Goal: Transaction & Acquisition: Book appointment/travel/reservation

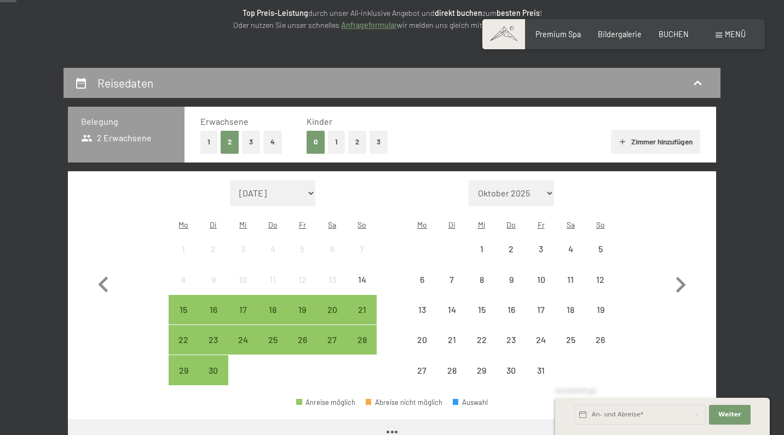
scroll to position [225, 0]
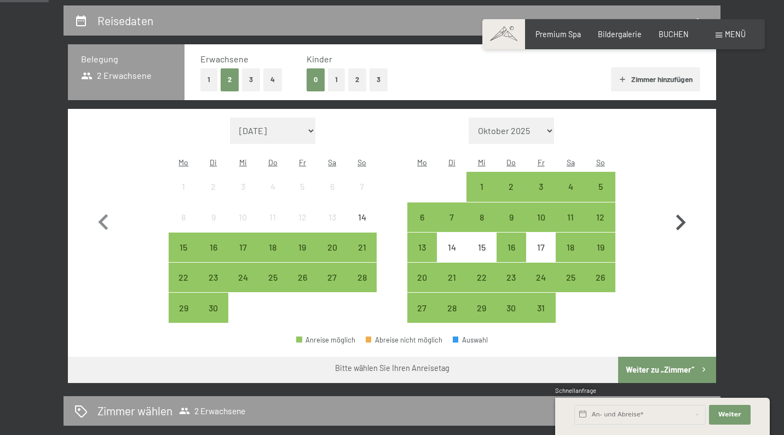
click at [681, 214] on icon "button" at bounding box center [681, 223] width 32 height 32
select select "2025-10-01"
select select "2025-11-01"
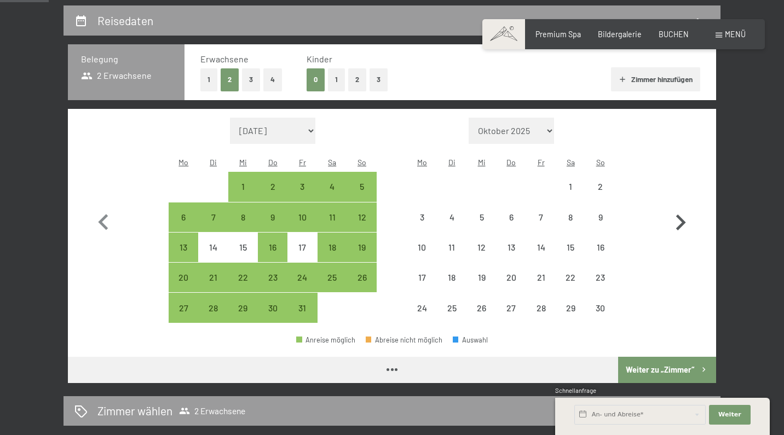
select select "2025-10-01"
select select "2025-11-01"
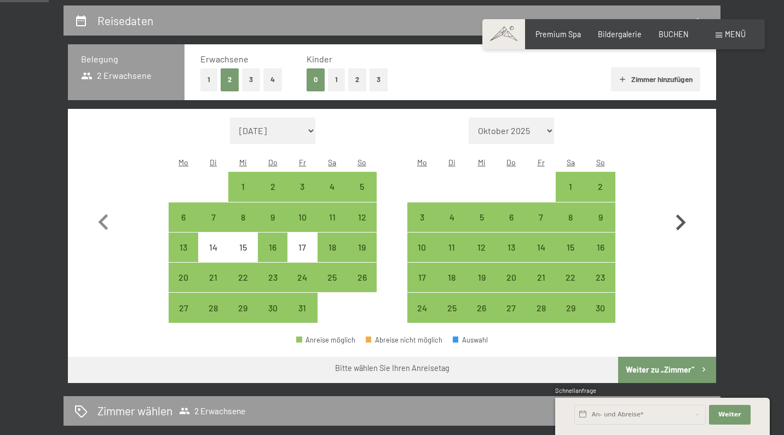
click at [681, 214] on icon "button" at bounding box center [681, 223] width 32 height 32
select select "2025-11-01"
select select "[DATE]"
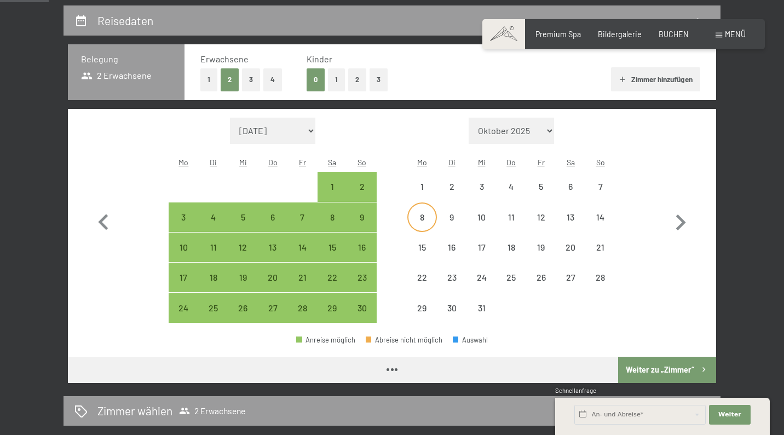
select select "[DATE]"
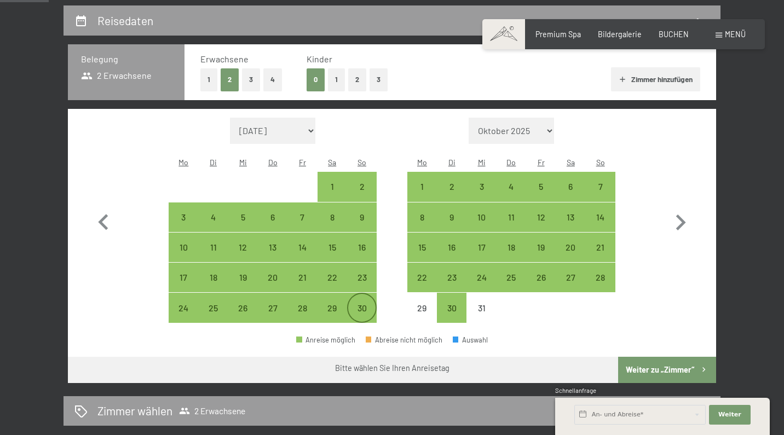
click at [363, 304] on div "30" at bounding box center [361, 317] width 27 height 27
select select "[DATE]"
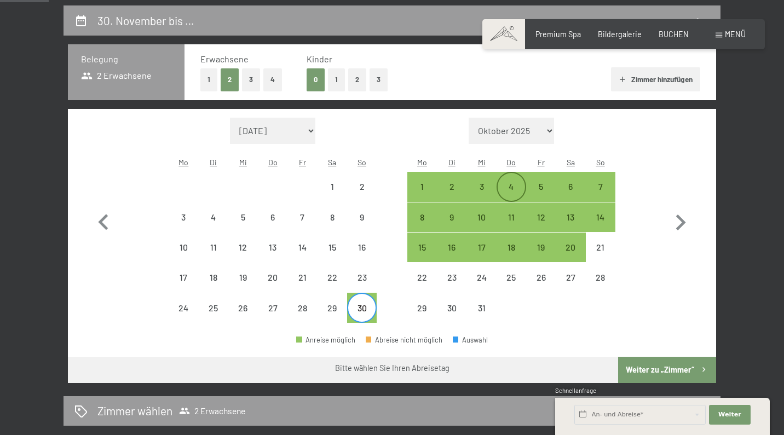
click at [518, 182] on div "4" at bounding box center [511, 195] width 27 height 27
select select "[DATE]"
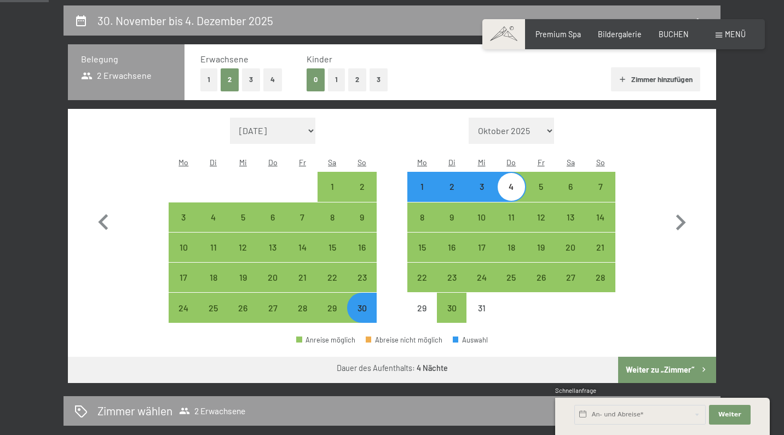
click at [640, 357] on button "Weiter zu „Zimmer“" at bounding box center [667, 370] width 98 height 26
select select "[DATE]"
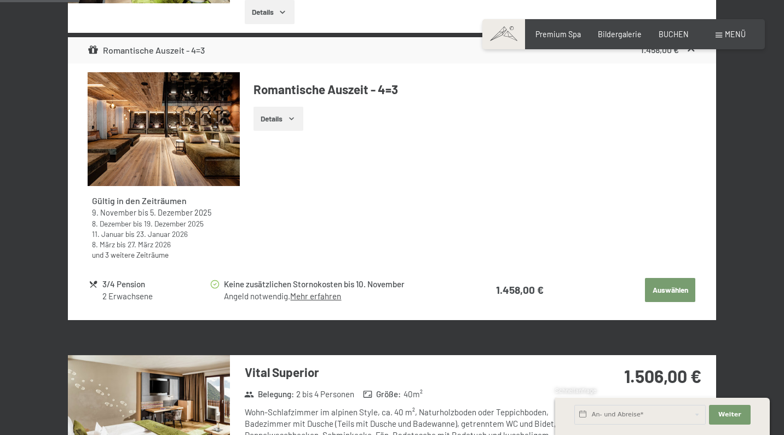
scroll to position [472, 0]
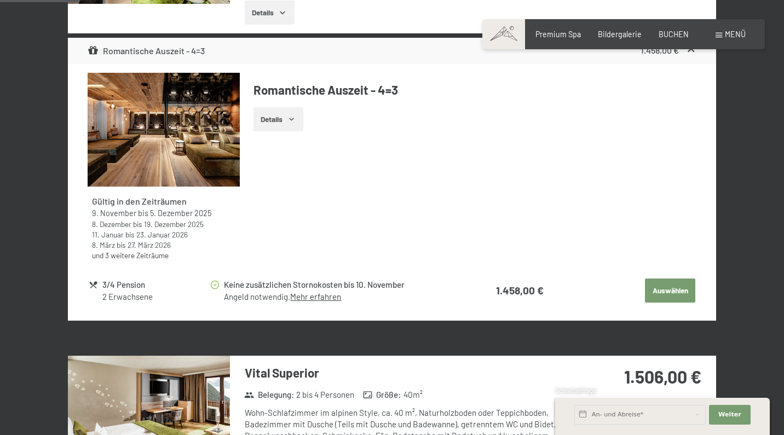
click at [676, 291] on button "Auswählen" at bounding box center [670, 291] width 50 height 24
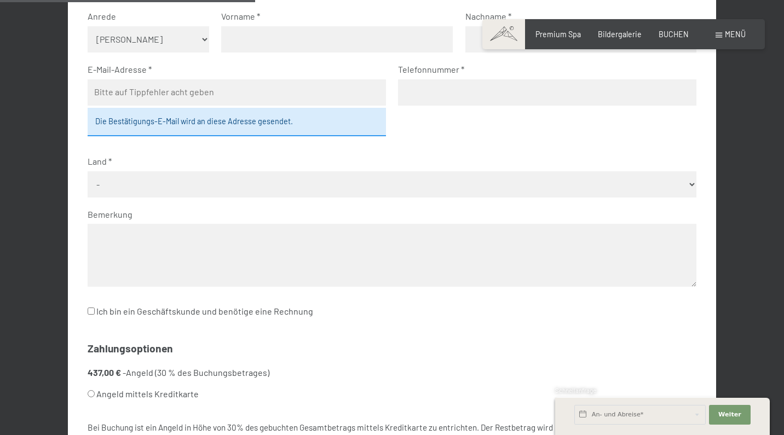
scroll to position [156, 0]
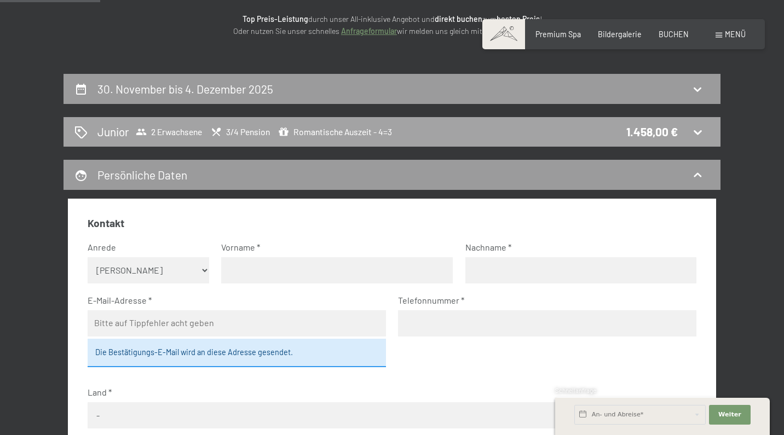
click at [592, 117] on div "Junior 2 Erwachsene 3/4 Pension Romantische Auszeit - 4=3 1.458,00 €" at bounding box center [392, 132] width 657 height 30
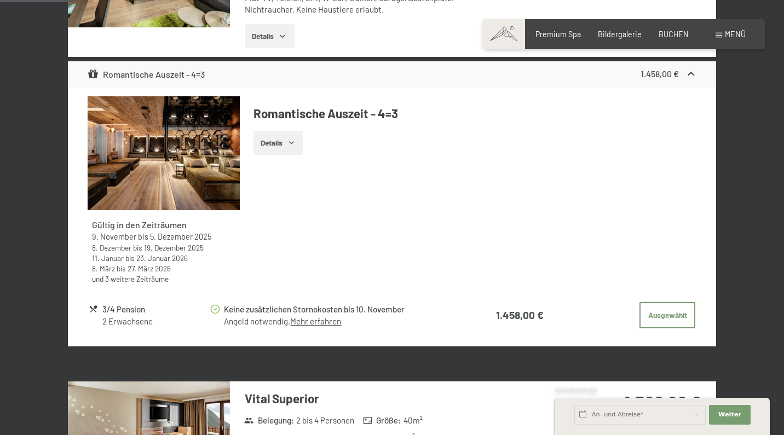
scroll to position [448, 0]
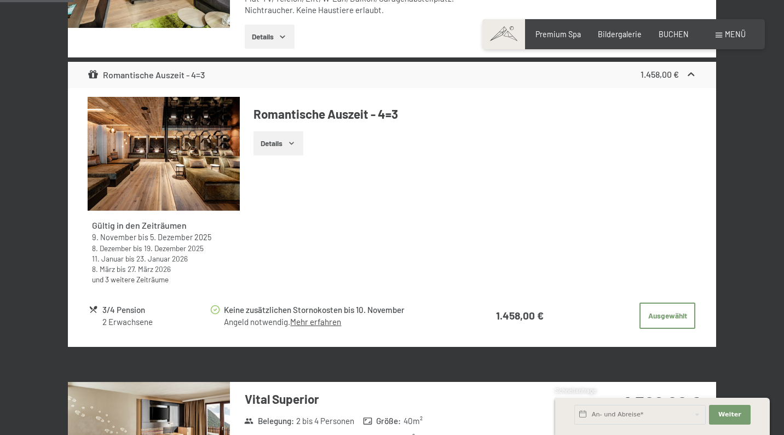
click at [219, 151] on img at bounding box center [164, 154] width 152 height 114
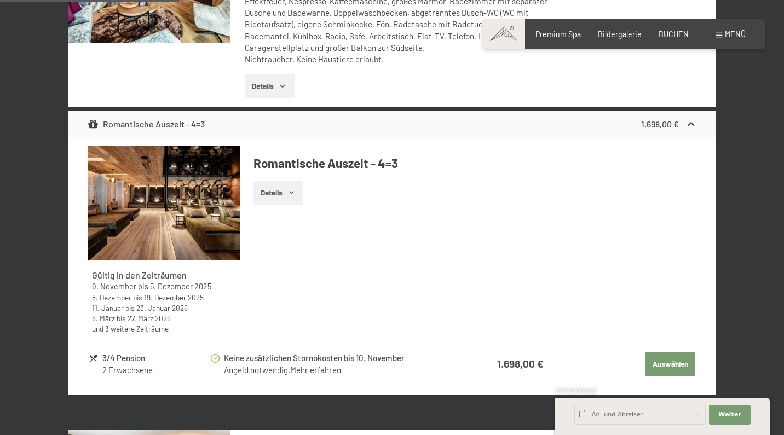
scroll to position [1086, 0]
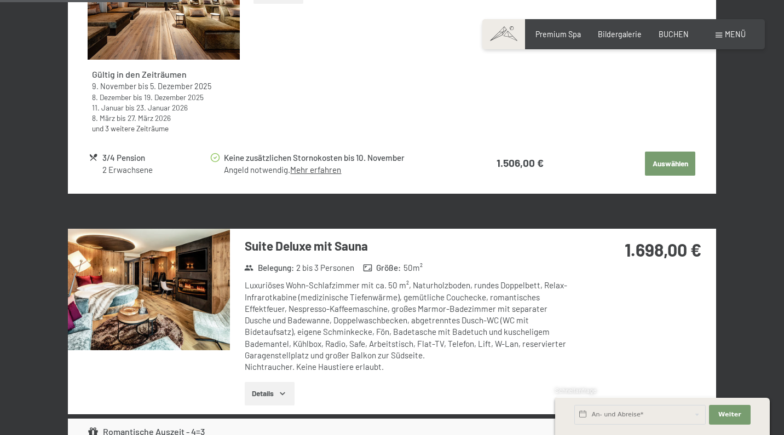
click at [597, 29] on div "Buchen Anfragen Premium Spa Bildergalerie BUCHEN Menü DE IT EN Gutschein Bilder…" at bounding box center [624, 34] width 244 height 11
click at [608, 31] on span "Bildergalerie" at bounding box center [620, 32] width 44 height 9
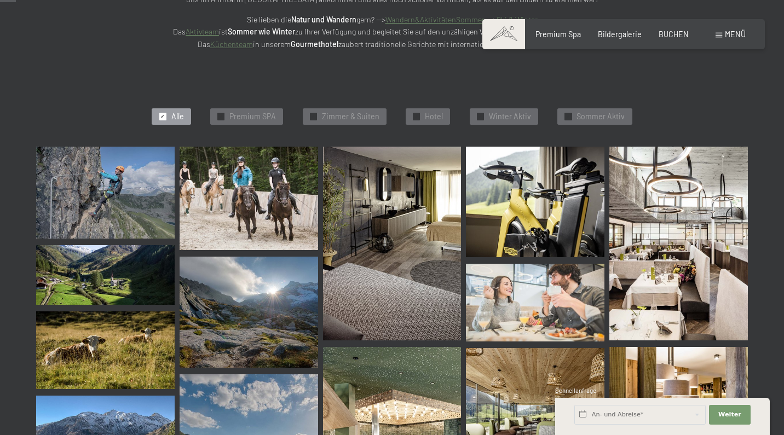
click at [136, 197] on img at bounding box center [105, 193] width 139 height 93
click at [175, 111] on span "Alle" at bounding box center [177, 116] width 13 height 11
click at [257, 117] on span "Premium SPA" at bounding box center [252, 116] width 47 height 11
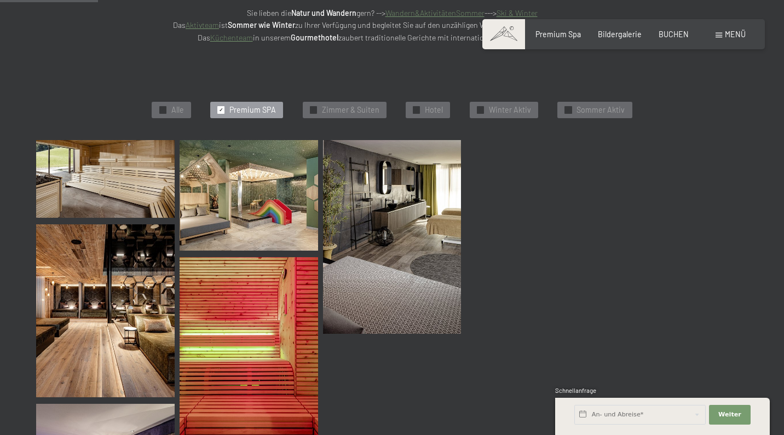
scroll to position [231, 0]
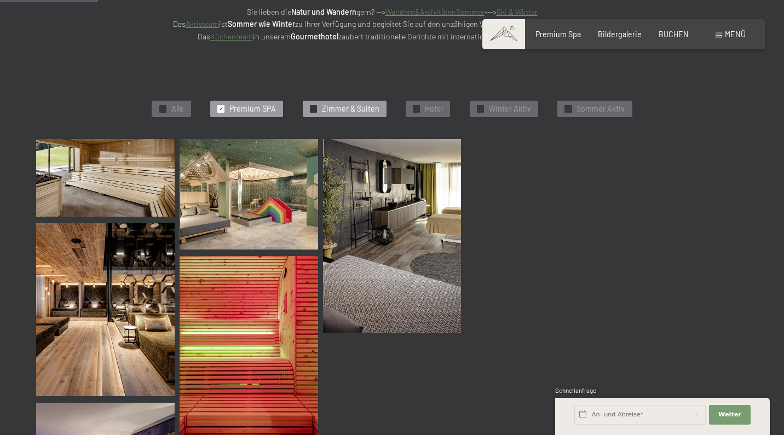
click at [348, 111] on span "Zimmer & Suiten" at bounding box center [350, 108] width 57 height 11
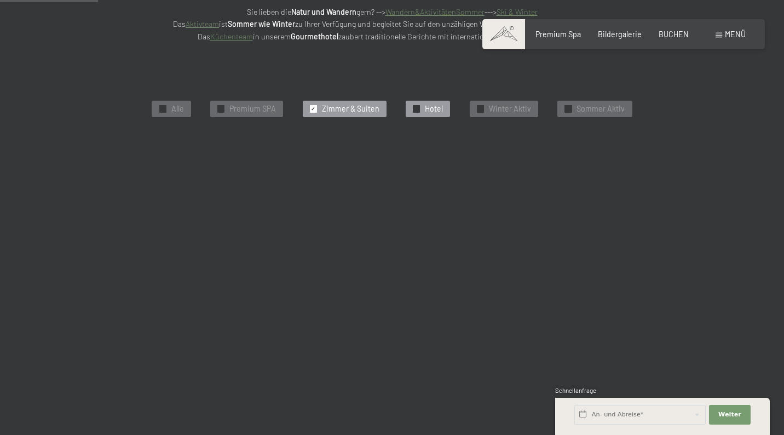
click at [425, 111] on span "Hotel" at bounding box center [434, 108] width 18 height 11
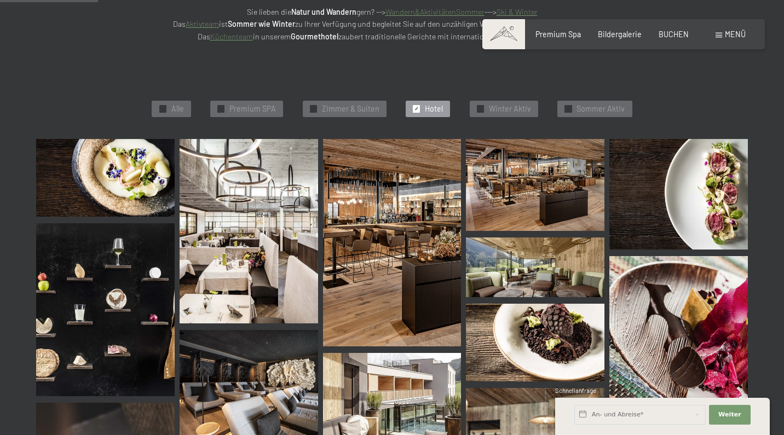
click at [144, 194] on img at bounding box center [105, 178] width 139 height 78
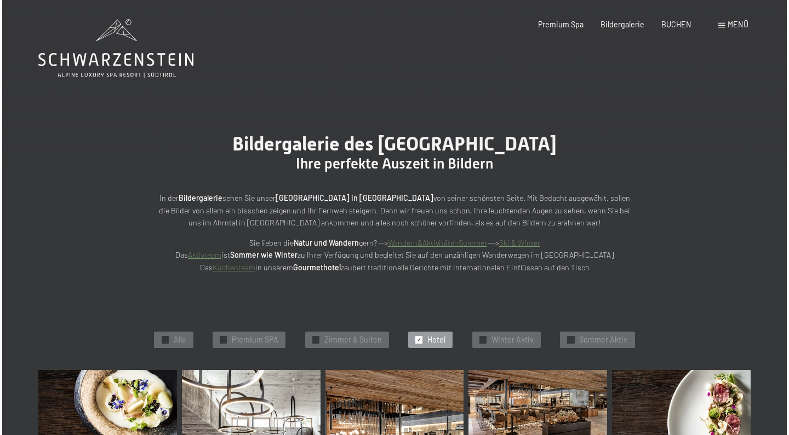
scroll to position [0, 0]
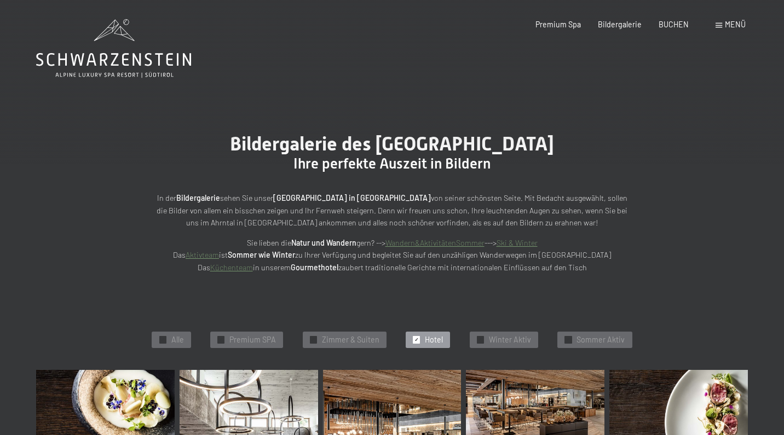
click at [715, 24] on div "Buchen Anfragen Premium Spa Bildergalerie BUCHEN Menü DE IT EN Gutschein Bilder…" at bounding box center [624, 24] width 244 height 11
click at [740, 25] on span "Menü" at bounding box center [735, 24] width 21 height 9
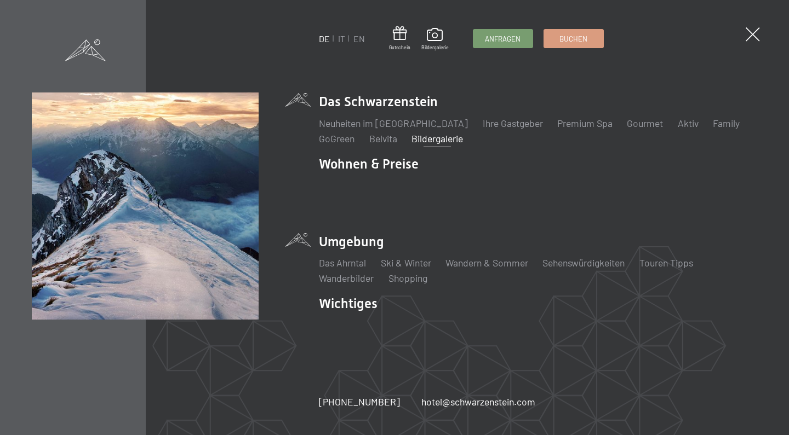
click at [373, 233] on li "Umgebung Das Ahrntal Ski & Winter Skifahren Skischule Wandern & Sommer Wandern …" at bounding box center [538, 259] width 438 height 53
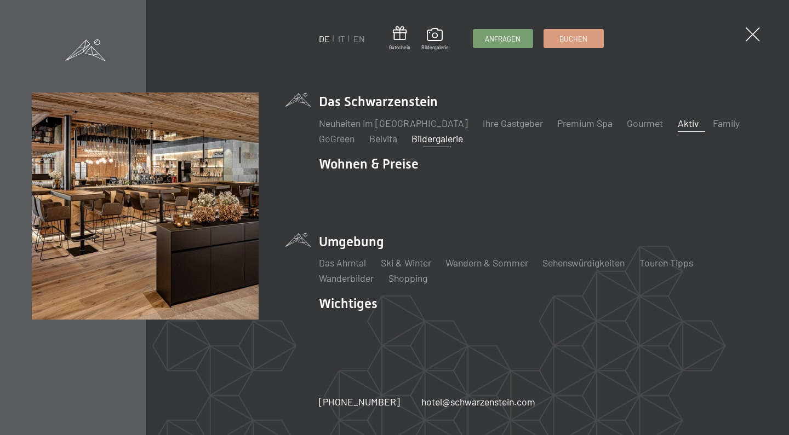
click at [677, 129] on link "Aktiv" at bounding box center [687, 123] width 21 height 12
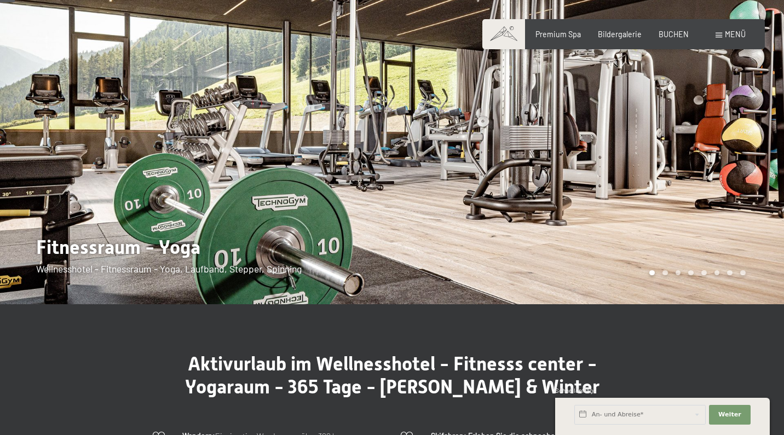
scroll to position [51, 0]
click at [743, 136] on div at bounding box center [588, 127] width 392 height 356
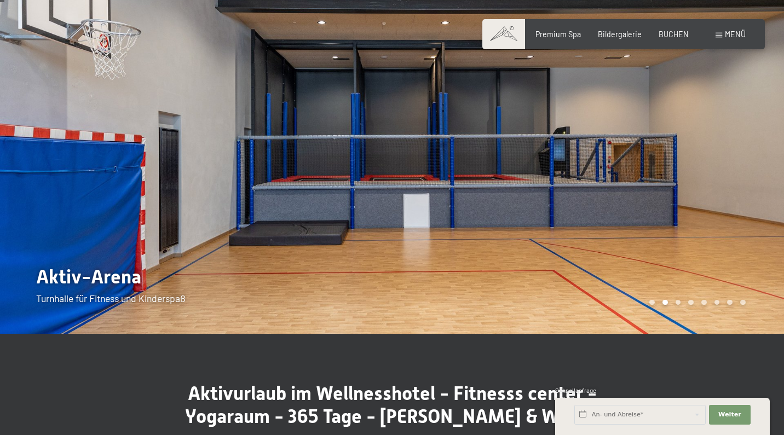
scroll to position [9, 0]
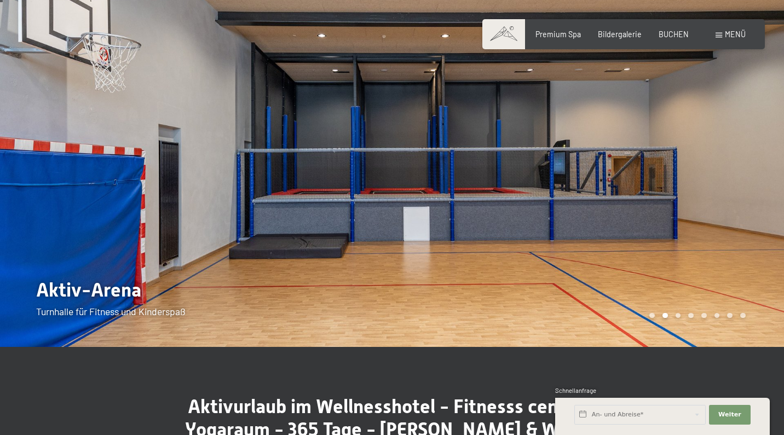
click at [741, 154] on div at bounding box center [588, 169] width 392 height 356
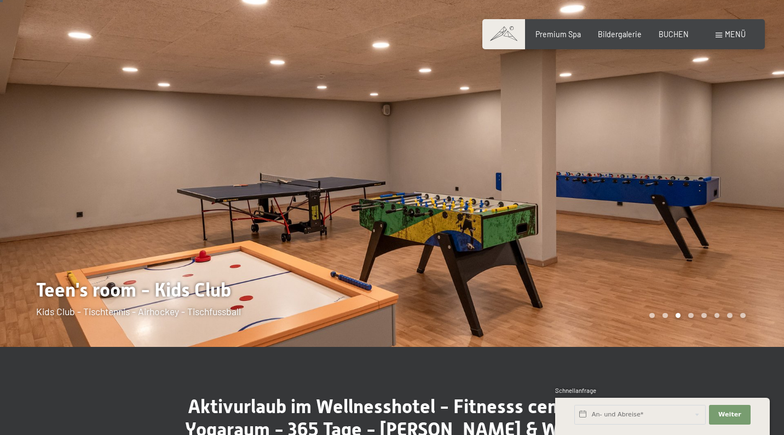
click at [741, 154] on div at bounding box center [588, 169] width 392 height 356
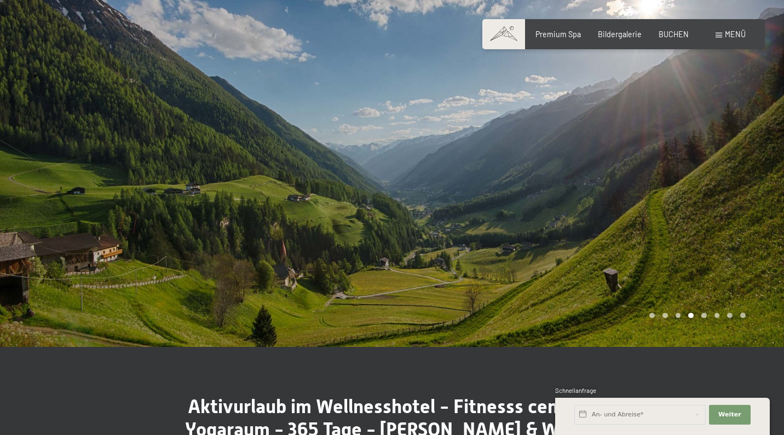
click at [741, 154] on div at bounding box center [588, 169] width 392 height 356
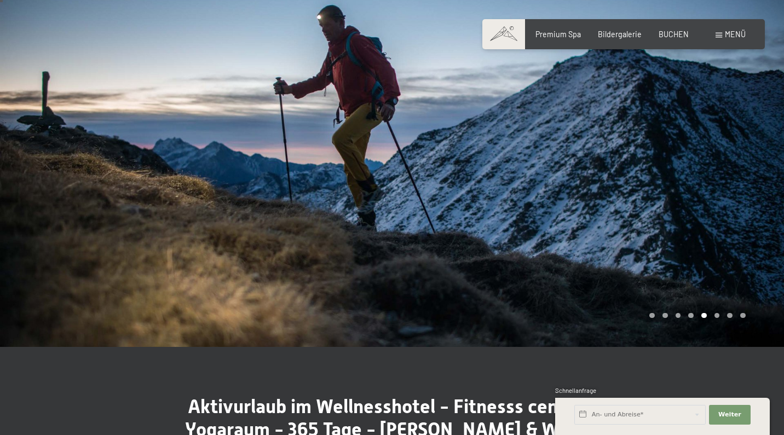
click at [741, 154] on div at bounding box center [588, 169] width 392 height 356
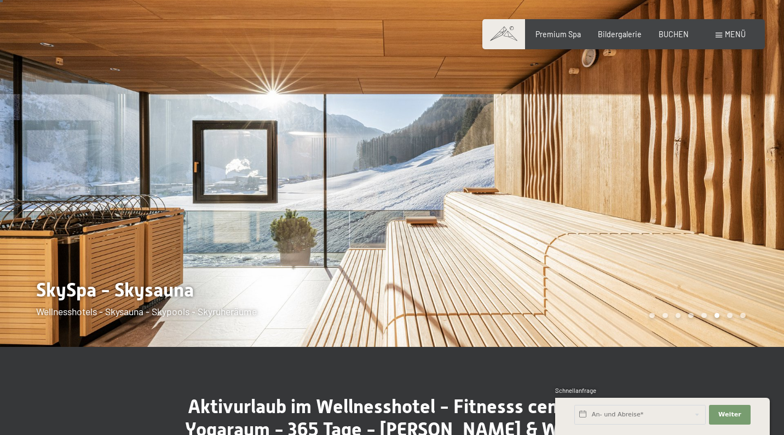
click at [741, 154] on div at bounding box center [588, 169] width 392 height 356
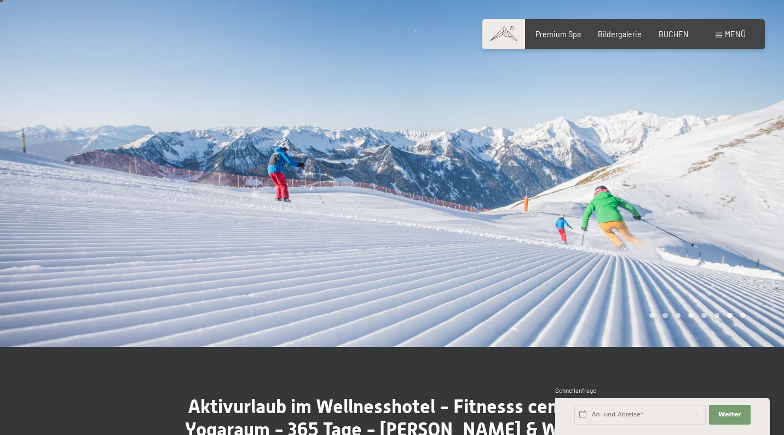
click at [741, 154] on div at bounding box center [588, 169] width 392 height 356
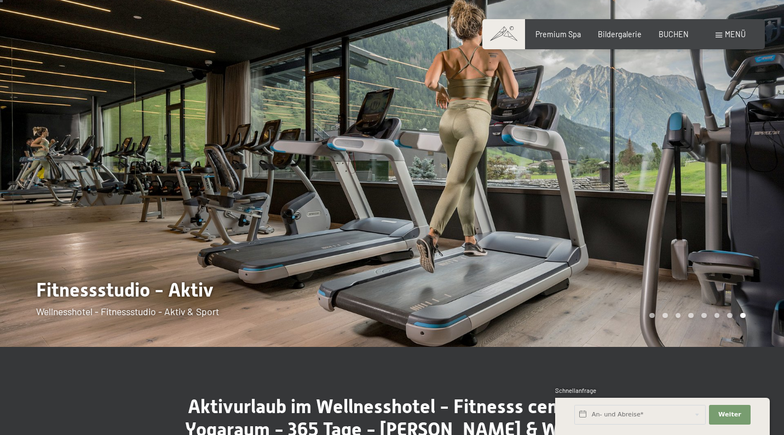
click at [741, 154] on div at bounding box center [588, 169] width 392 height 356
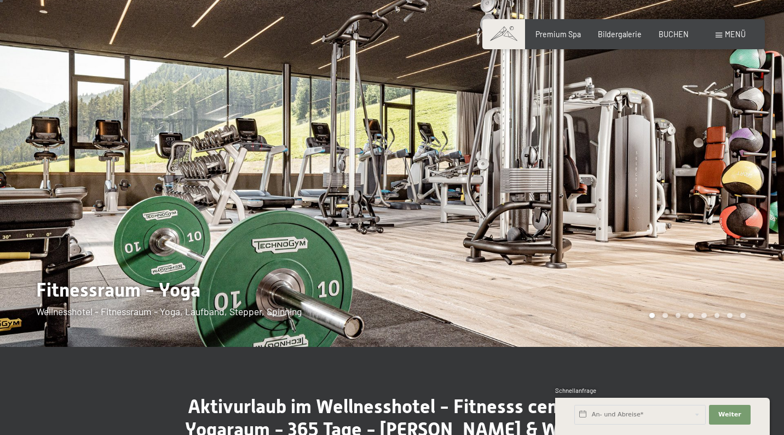
click at [741, 154] on div at bounding box center [588, 169] width 392 height 356
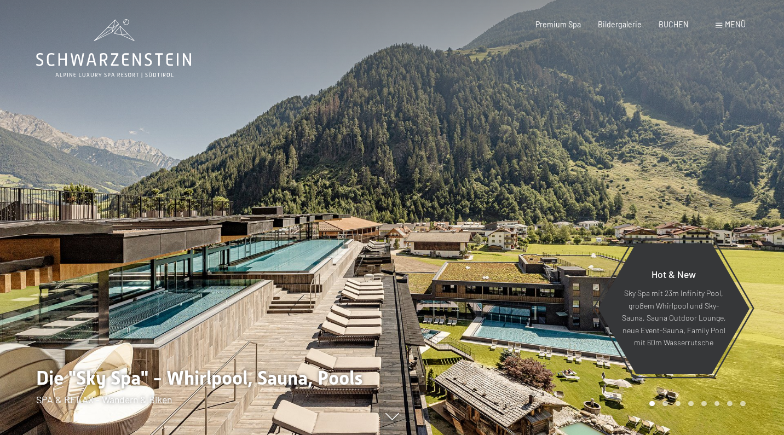
click at [669, 30] on div "Buchen Anfragen Premium Spa Bildergalerie BUCHEN Menü DE IT EN Gutschein Bilder…" at bounding box center [624, 24] width 244 height 11
click at [671, 27] on span "BUCHEN" at bounding box center [674, 22] width 30 height 9
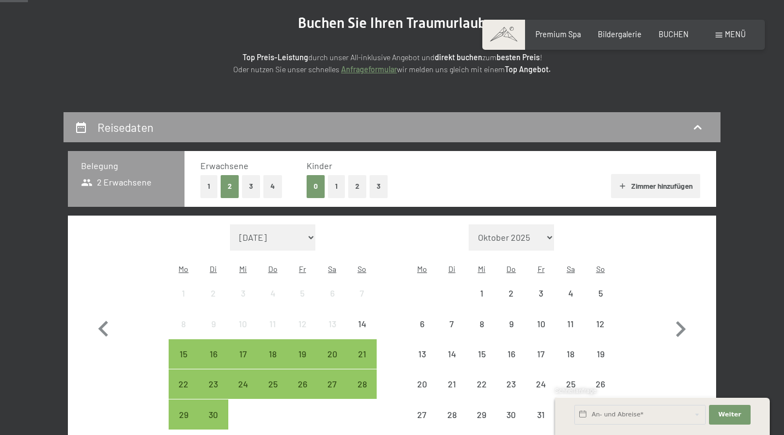
scroll to position [215, 0]
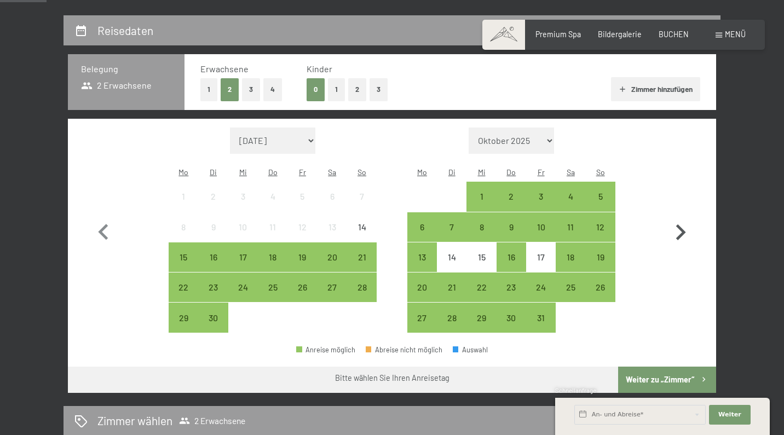
click at [682, 223] on icon "button" at bounding box center [681, 233] width 32 height 32
select select "[DATE]"
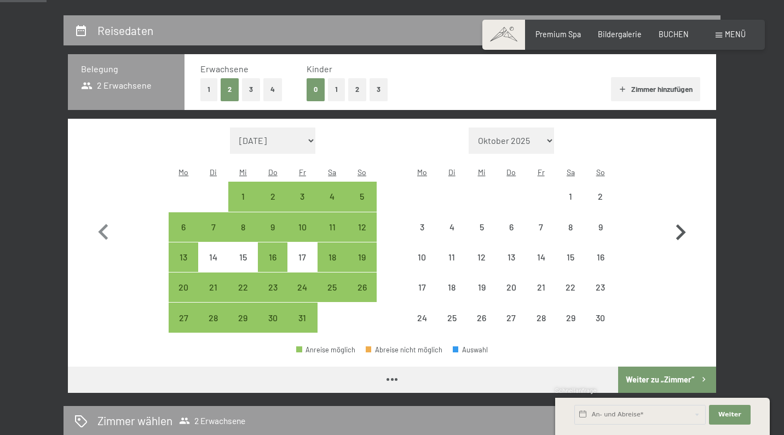
click at [682, 223] on icon "button" at bounding box center [681, 233] width 32 height 32
select select "[DATE]"
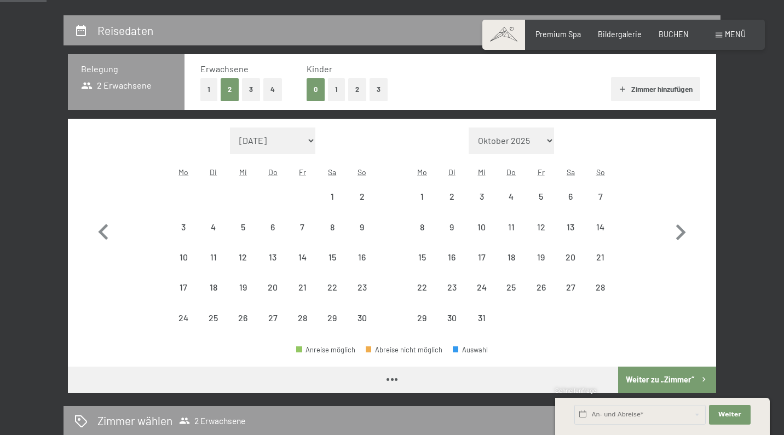
select select "[DATE]"
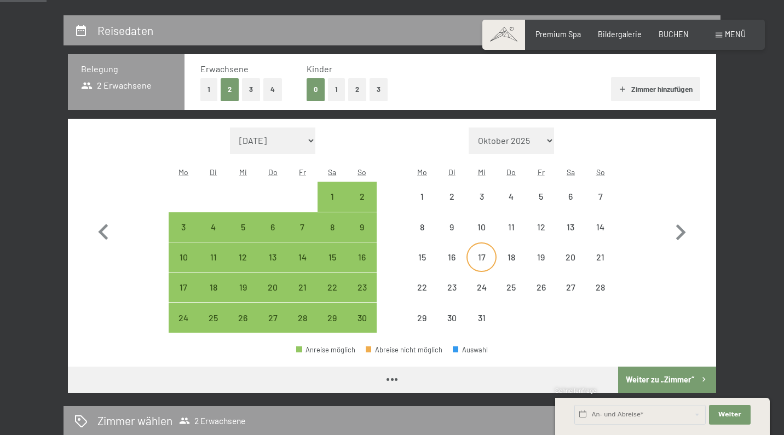
select select "[DATE]"
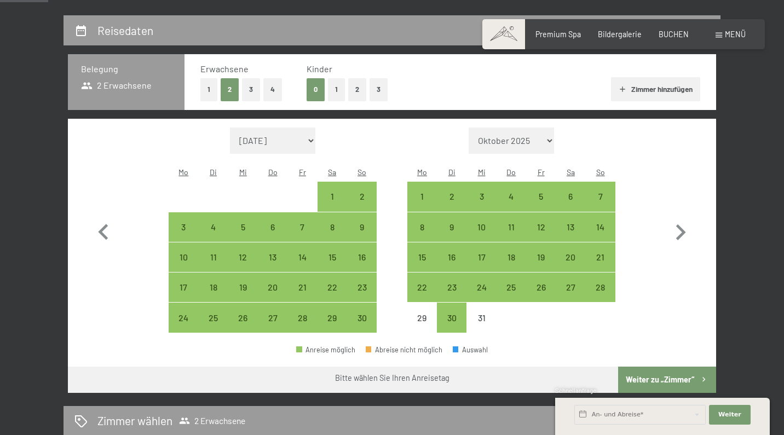
scroll to position [238, 0]
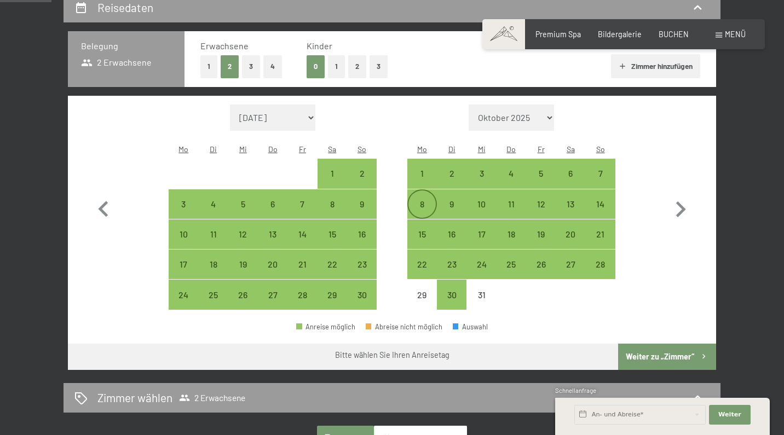
click at [428, 200] on div "8" at bounding box center [421, 213] width 27 height 27
select select "[DATE]"
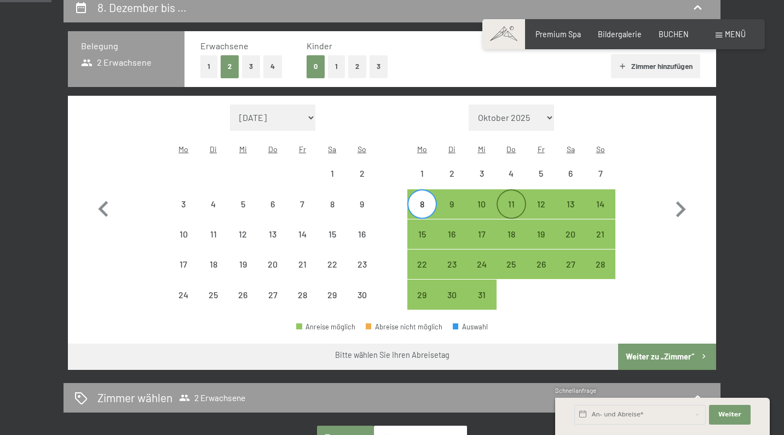
click at [514, 200] on div "11" at bounding box center [511, 213] width 27 height 27
select select "[DATE]"
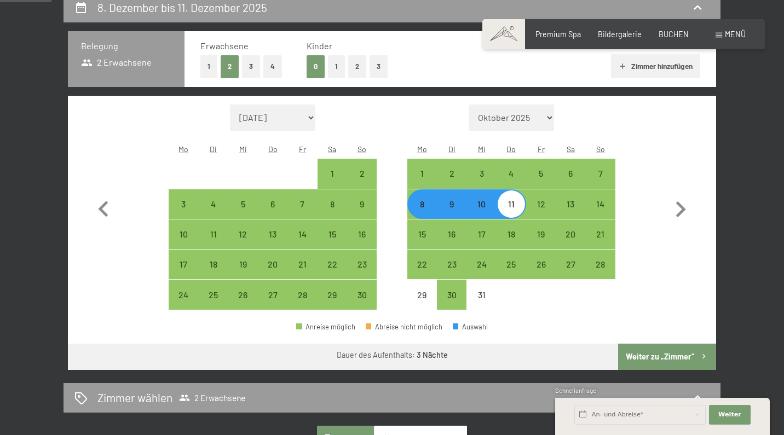
click at [425, 200] on div "8" at bounding box center [421, 213] width 27 height 27
select select "[DATE]"
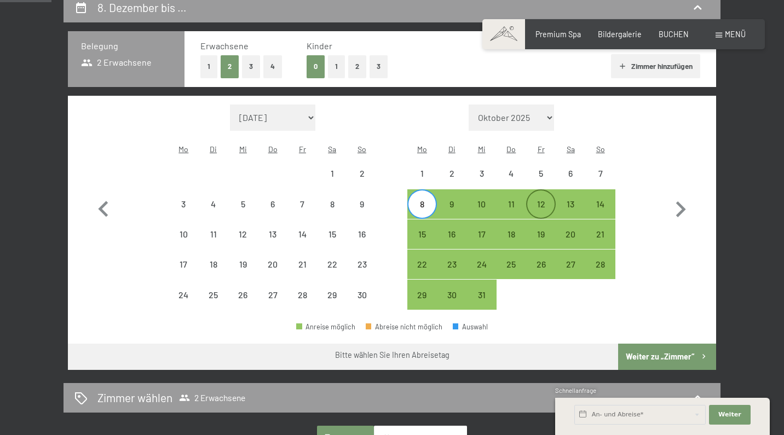
click at [548, 200] on div "12" at bounding box center [540, 213] width 27 height 27
select select "[DATE]"
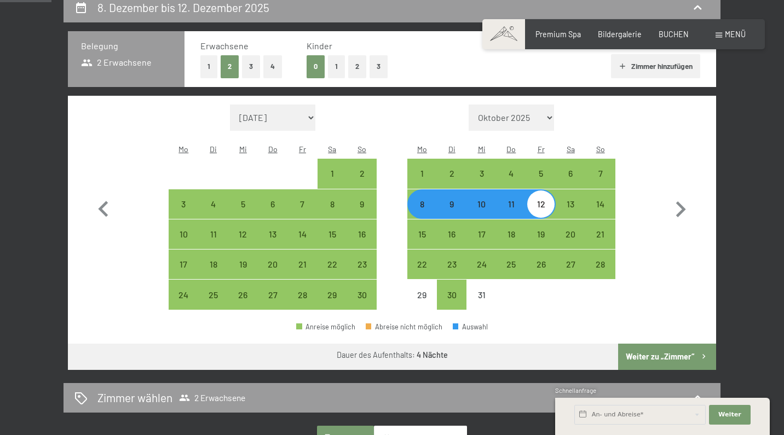
click at [650, 348] on button "Weiter zu „Zimmer“" at bounding box center [667, 357] width 98 height 26
select select "[DATE]"
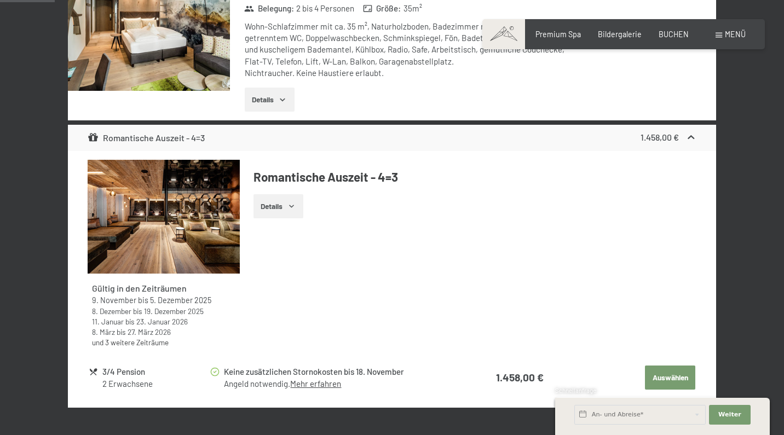
scroll to position [205, 0]
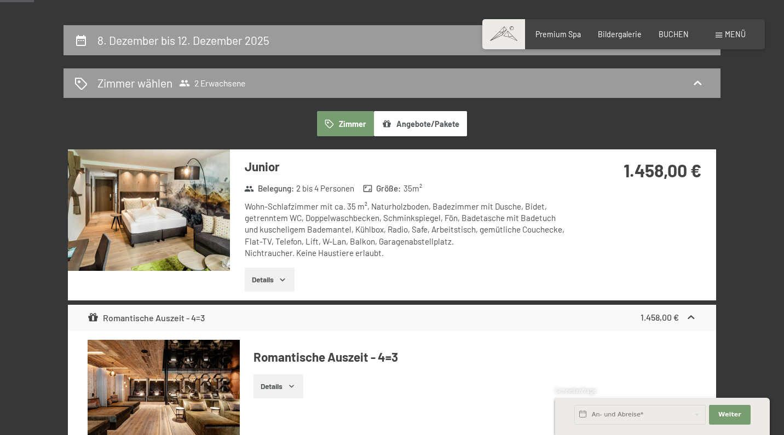
click at [255, 274] on button "Details" at bounding box center [270, 280] width 50 height 24
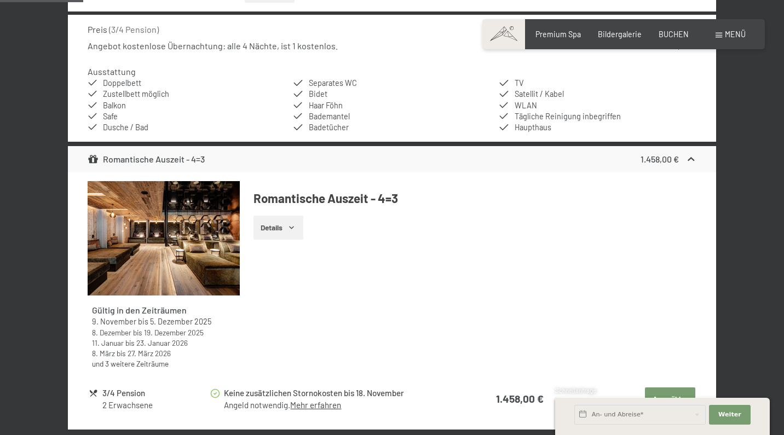
scroll to position [512, 0]
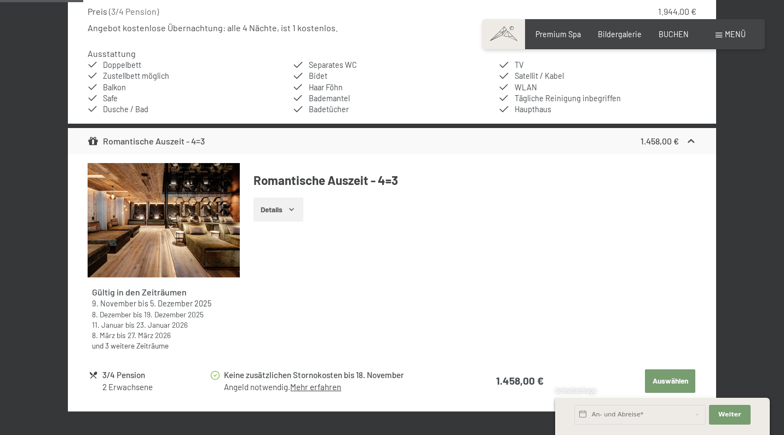
click at [280, 215] on button "Details" at bounding box center [279, 210] width 50 height 24
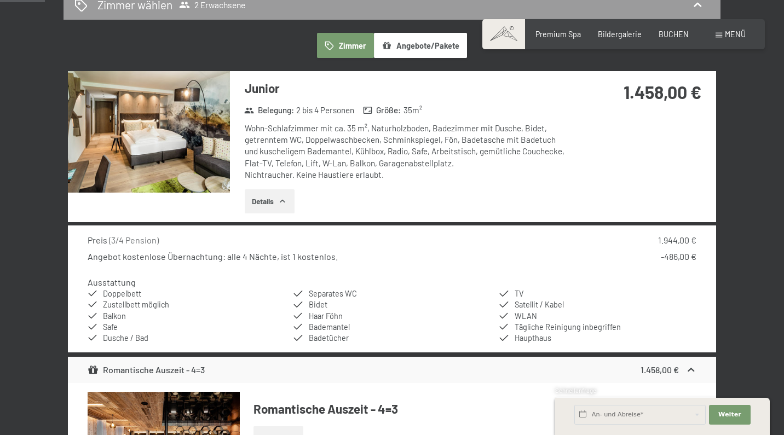
scroll to position [283, 0]
click at [181, 162] on img at bounding box center [149, 132] width 162 height 122
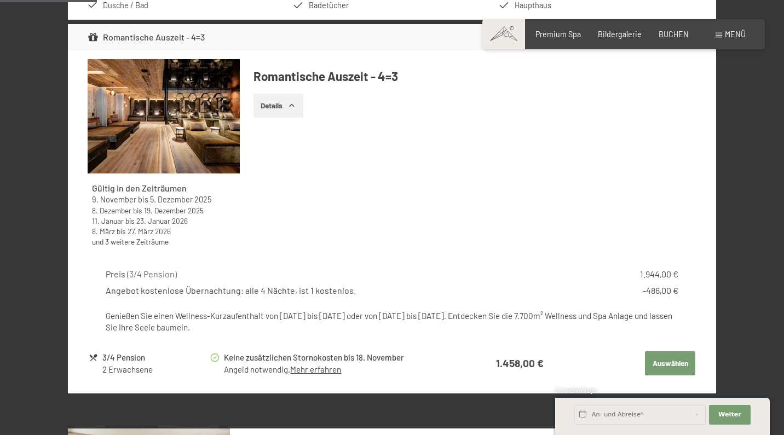
scroll to position [624, 0]
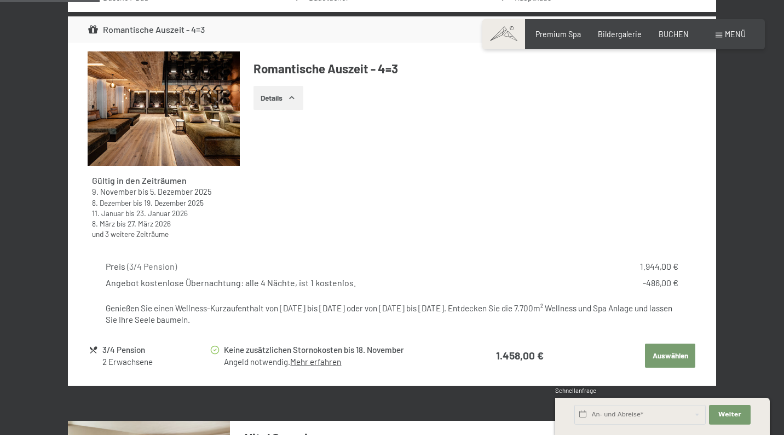
click at [657, 349] on button "Auswählen" at bounding box center [670, 356] width 50 height 24
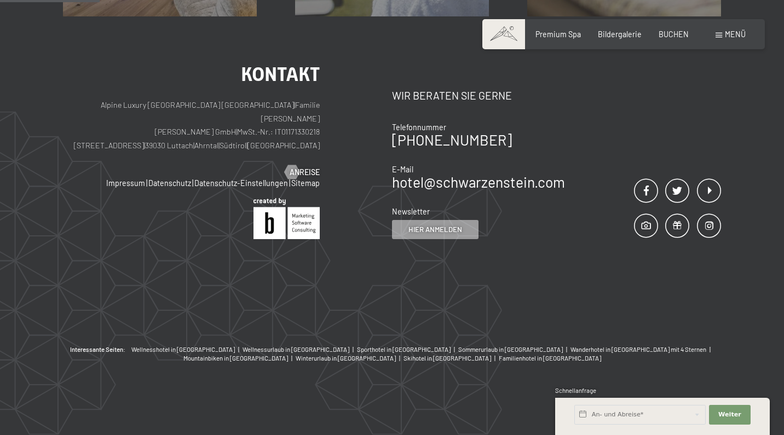
scroll to position [229, 0]
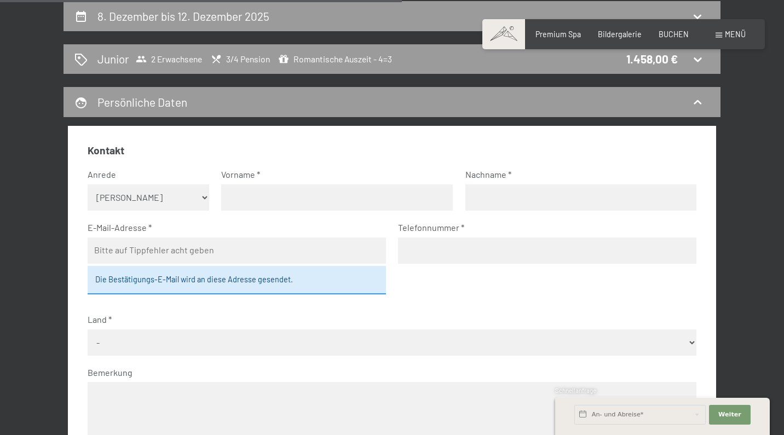
select select "m"
type input "[PERSON_NAME]"
type input "Pettenkofer"
type input "[EMAIL_ADDRESS][DOMAIN_NAME]"
type input "0"
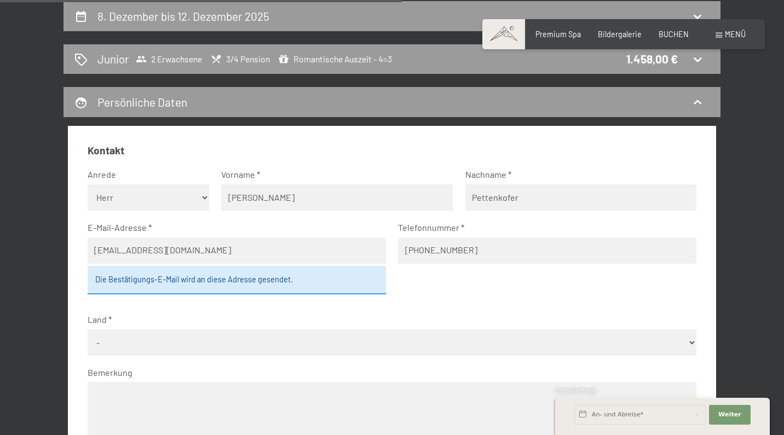
type input "[PHONE_NUMBER]"
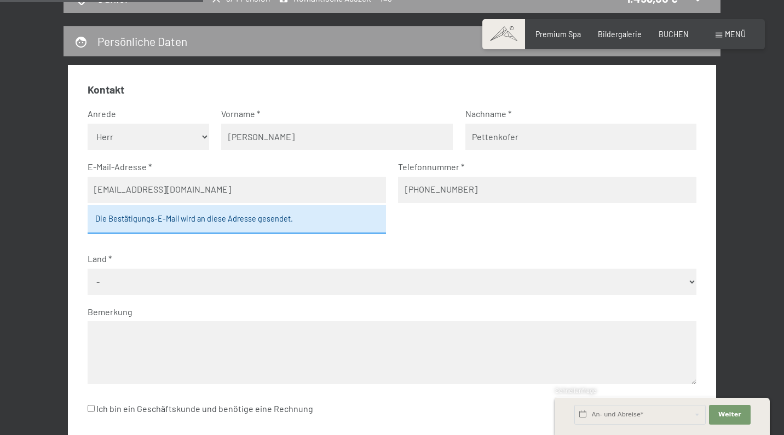
scroll to position [330, 0]
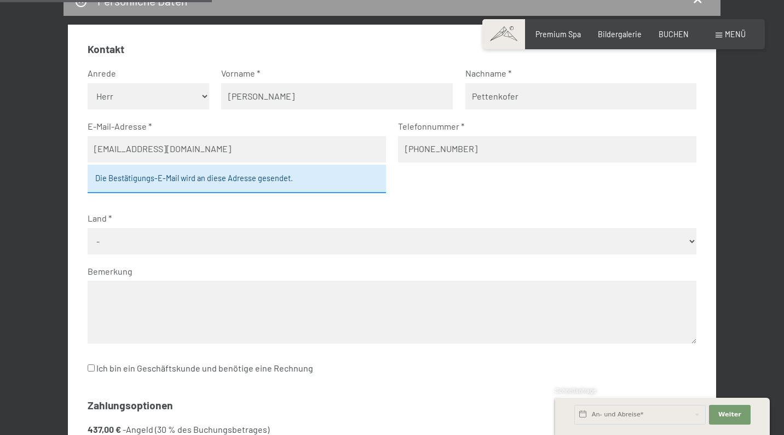
select select "DEU"
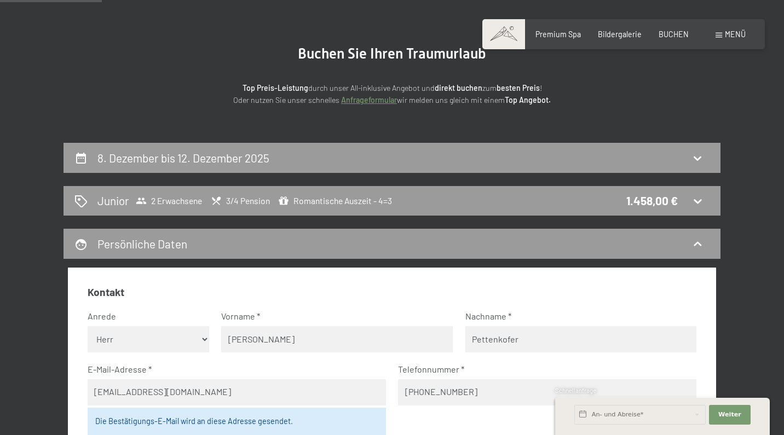
scroll to position [16, 0]
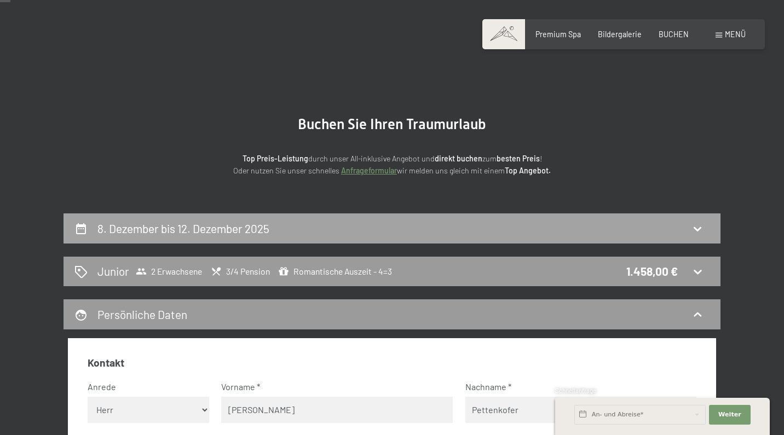
click at [695, 225] on icon at bounding box center [697, 228] width 13 height 13
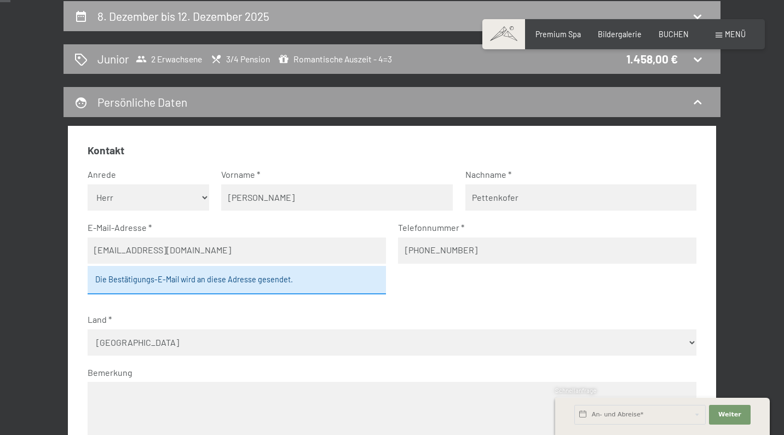
select select "[DATE]"
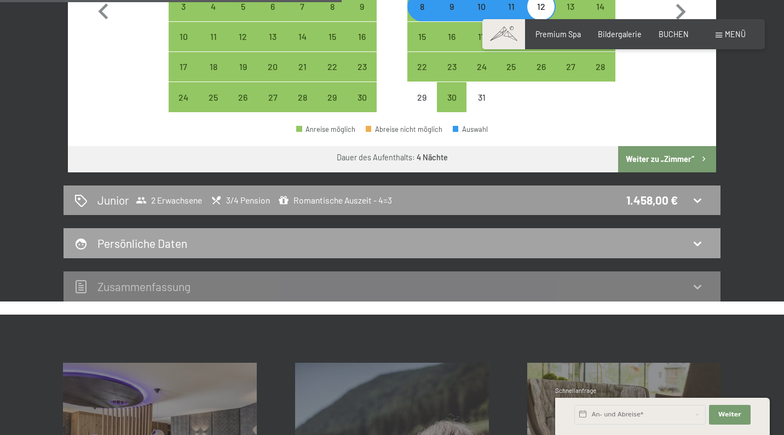
scroll to position [439, 0]
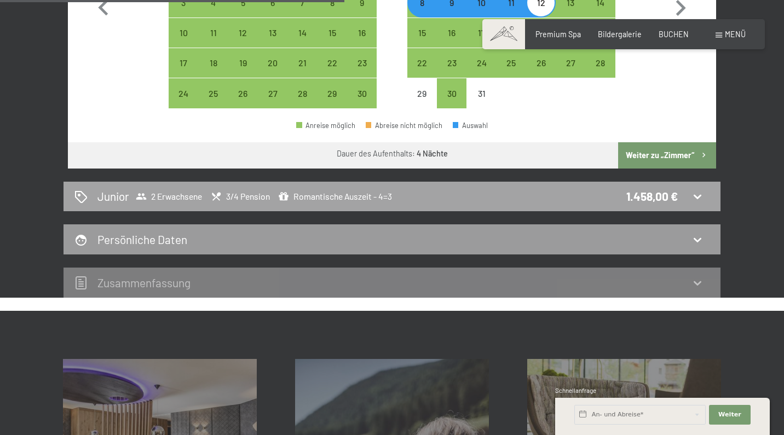
click at [703, 190] on icon at bounding box center [697, 196] width 13 height 13
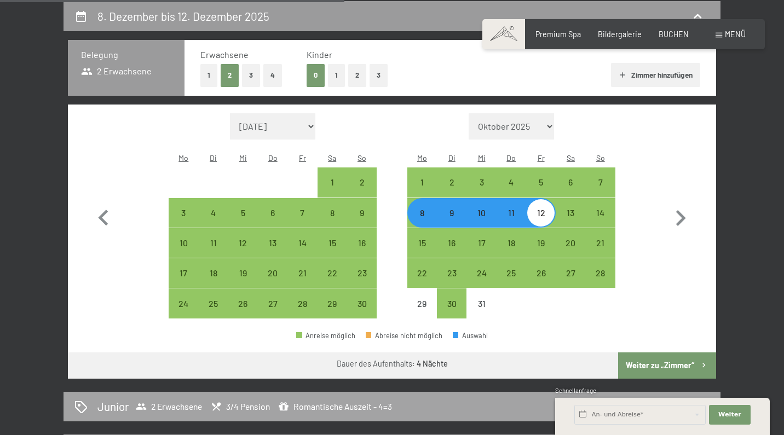
select select "[DATE]"
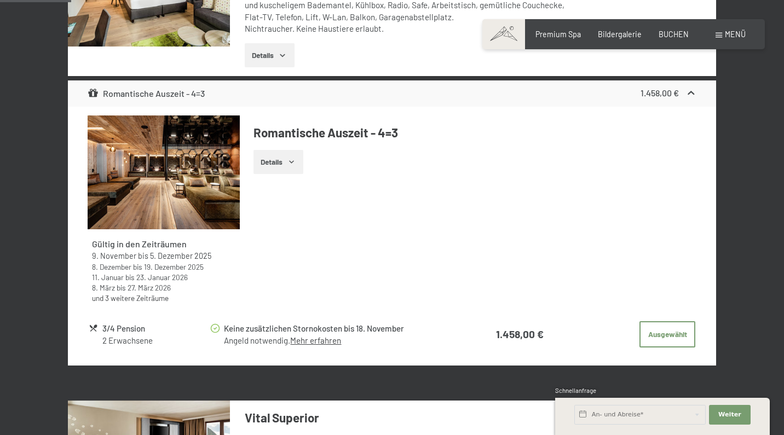
scroll to position [432, 0]
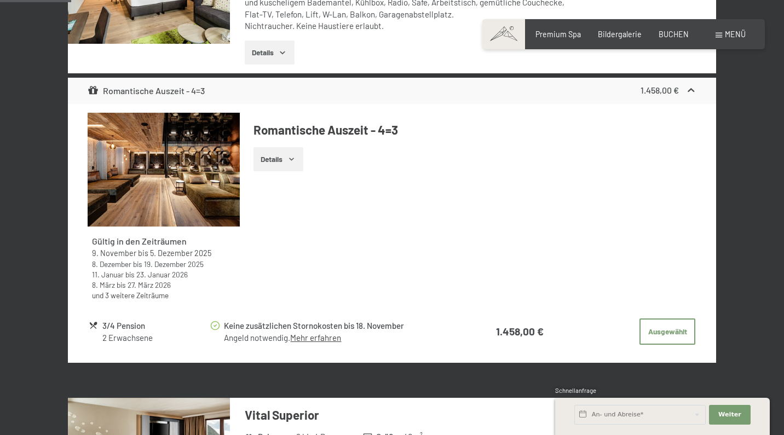
click at [309, 336] on link "Mehr erfahren" at bounding box center [315, 338] width 51 height 10
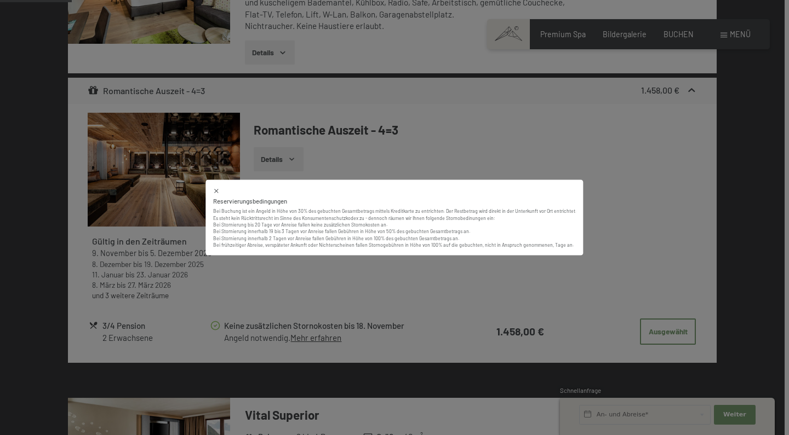
click at [220, 188] on icon at bounding box center [216, 191] width 7 height 7
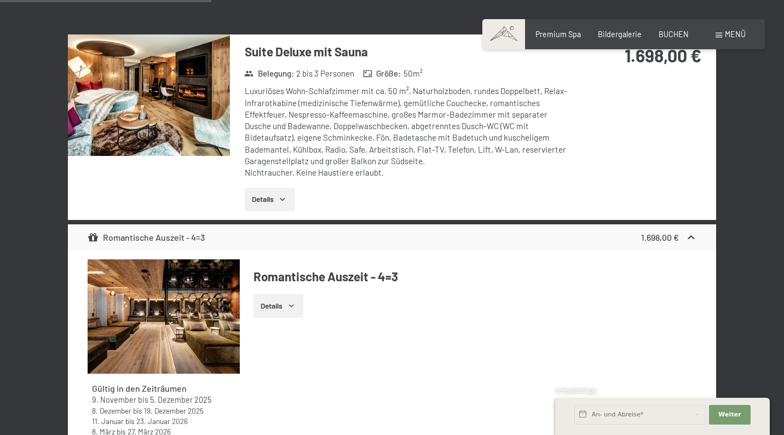
scroll to position [1269, 0]
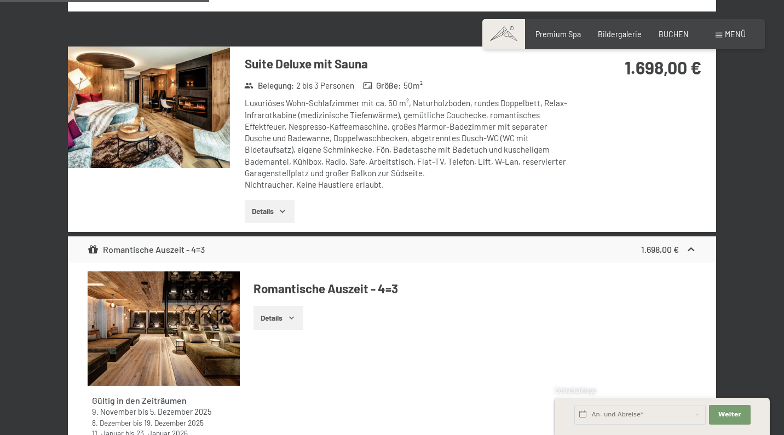
click at [176, 112] on img at bounding box center [149, 108] width 162 height 122
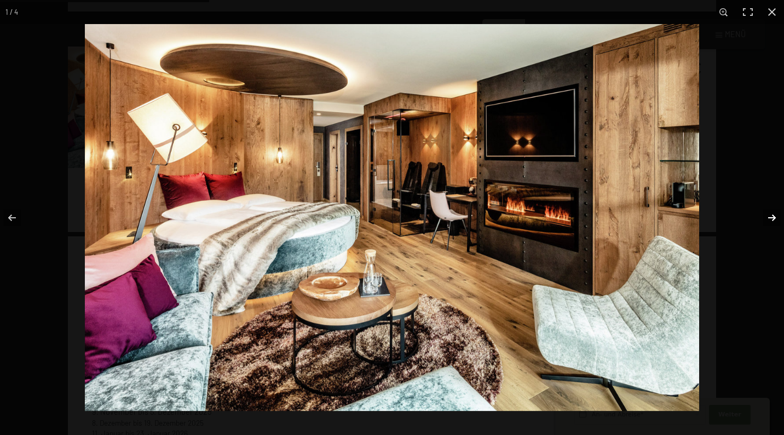
click at [767, 219] on button "button" at bounding box center [765, 218] width 38 height 55
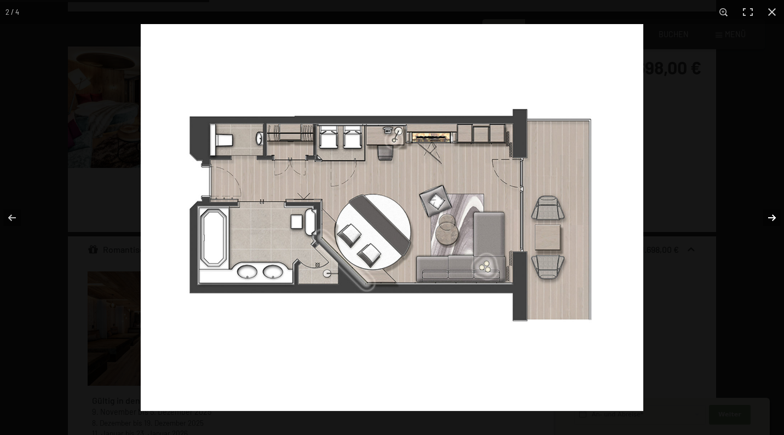
click at [768, 220] on button "button" at bounding box center [765, 218] width 38 height 55
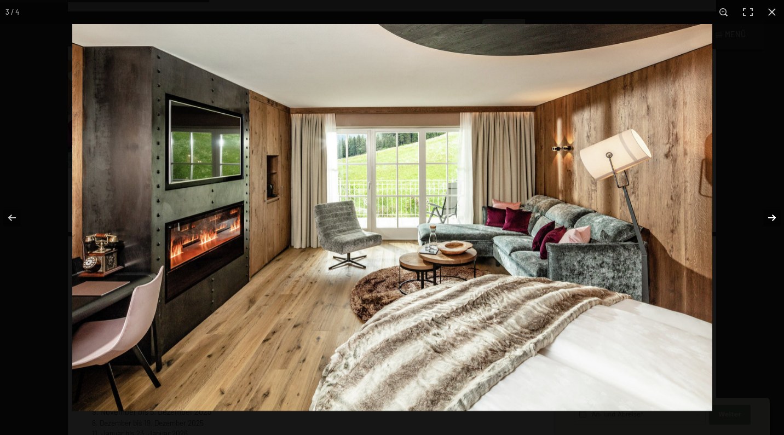
click at [768, 220] on button "button" at bounding box center [765, 218] width 38 height 55
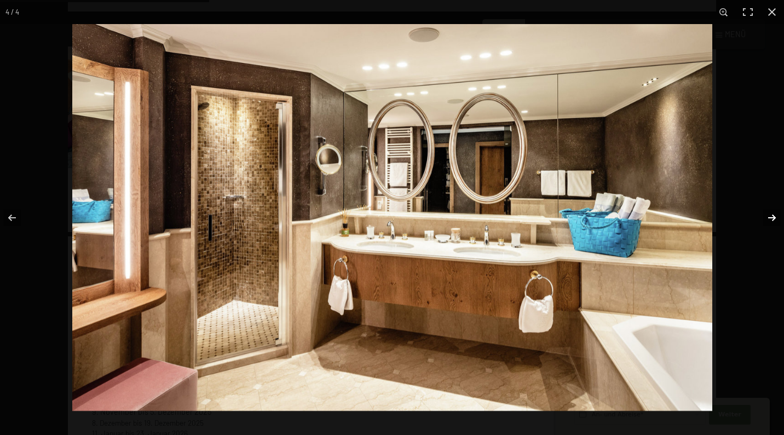
click at [768, 220] on button "button" at bounding box center [765, 218] width 38 height 55
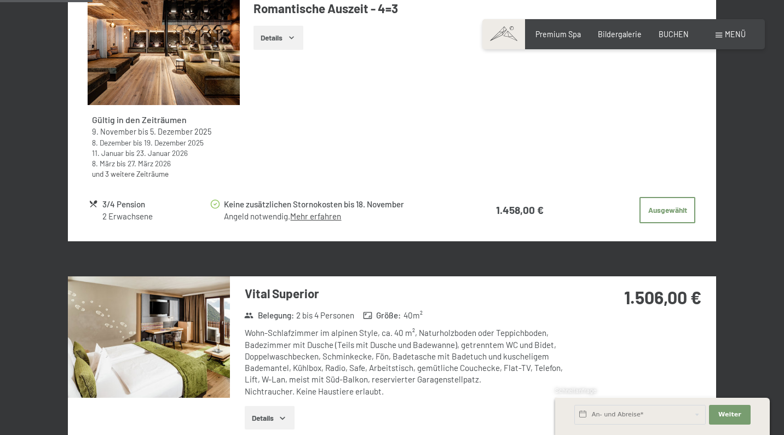
scroll to position [561, 0]
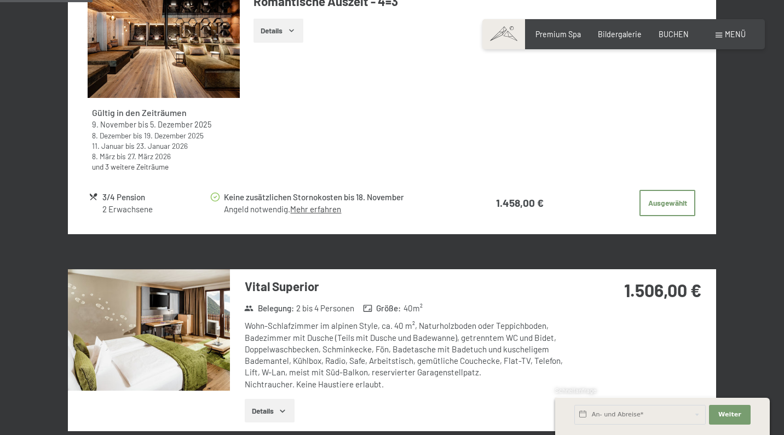
drag, startPoint x: 225, startPoint y: 193, endPoint x: 259, endPoint y: 194, distance: 34.5
click at [259, 194] on div "Keine zusätzlichen Stornokosten bis 18. November" at bounding box center [338, 197] width 228 height 13
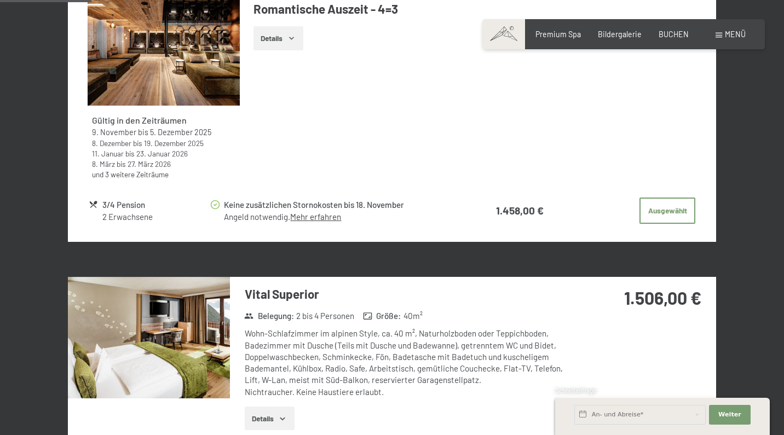
click at [314, 212] on link "Mehr erfahren" at bounding box center [315, 217] width 51 height 10
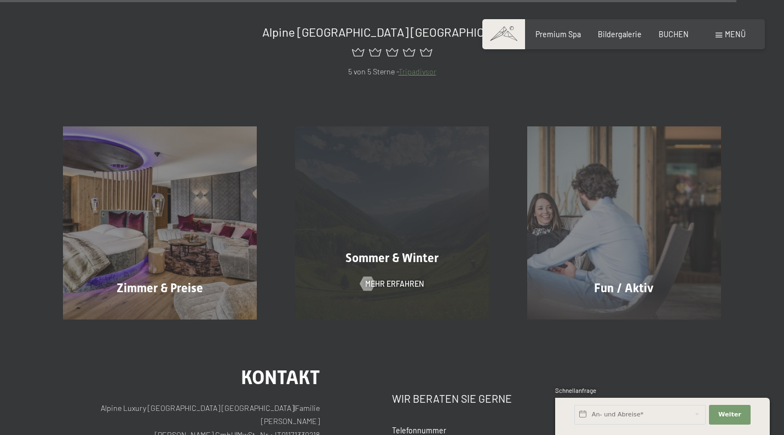
scroll to position [4246, 0]
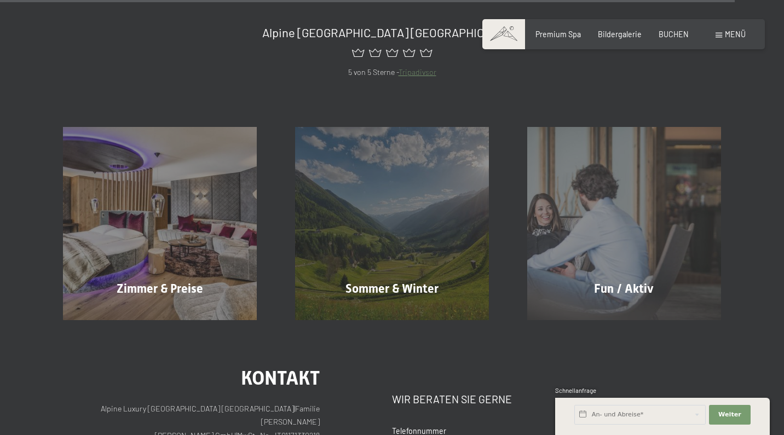
click at [734, 31] on span "Menü" at bounding box center [735, 34] width 21 height 9
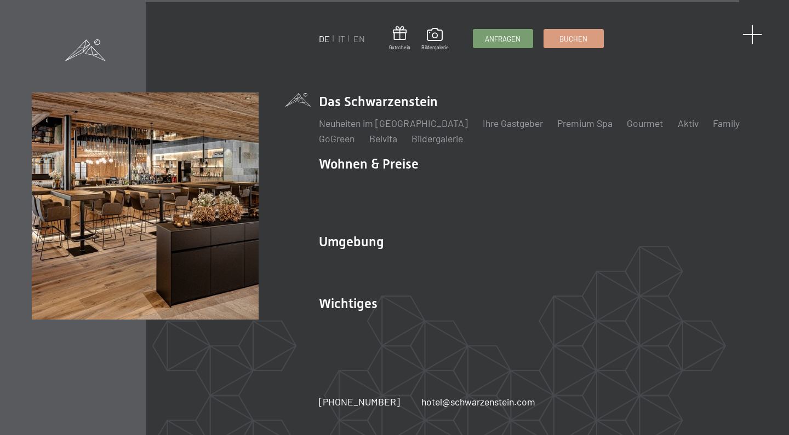
click at [751, 33] on span at bounding box center [752, 35] width 20 height 20
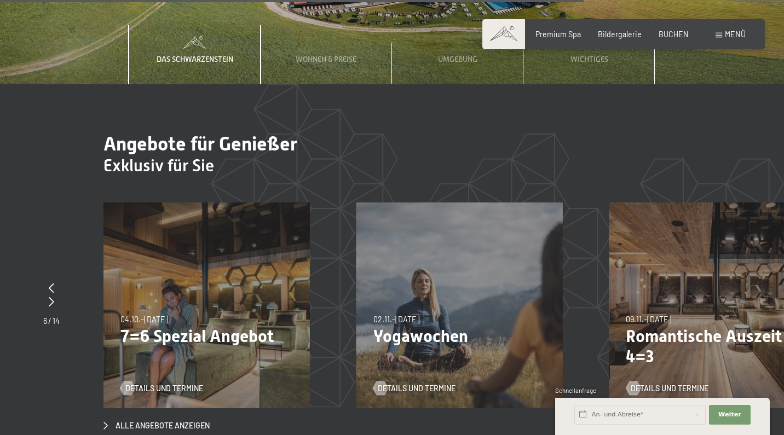
scroll to position [3375, 0]
click at [675, 383] on span "Details und Termine" at bounding box center [681, 388] width 78 height 11
